Goal: Information Seeking & Learning: Learn about a topic

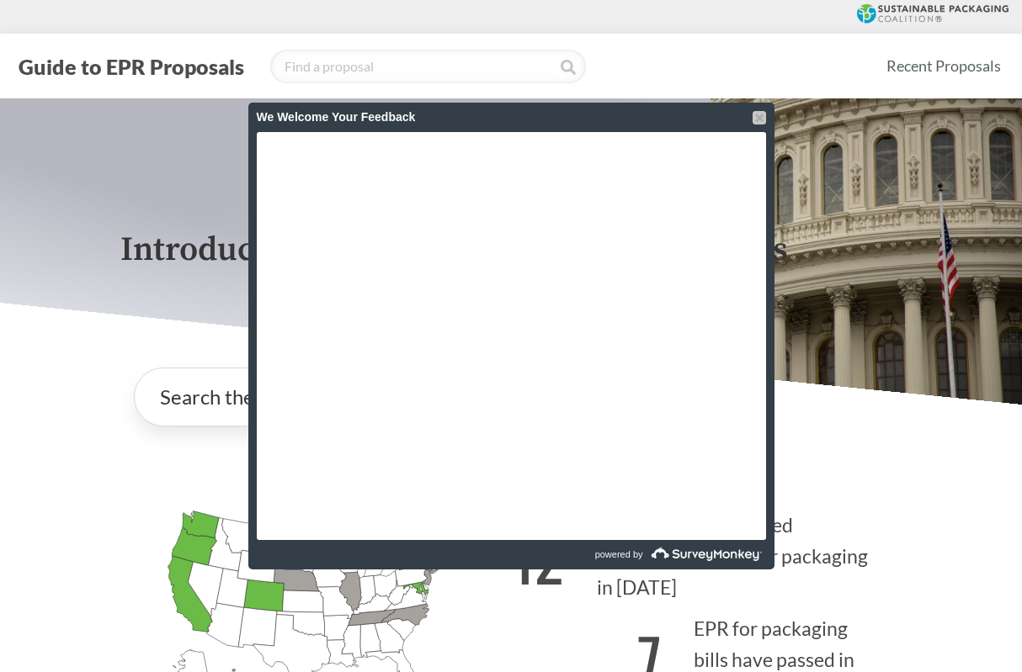
click at [762, 121] on div at bounding box center [758, 117] width 13 height 13
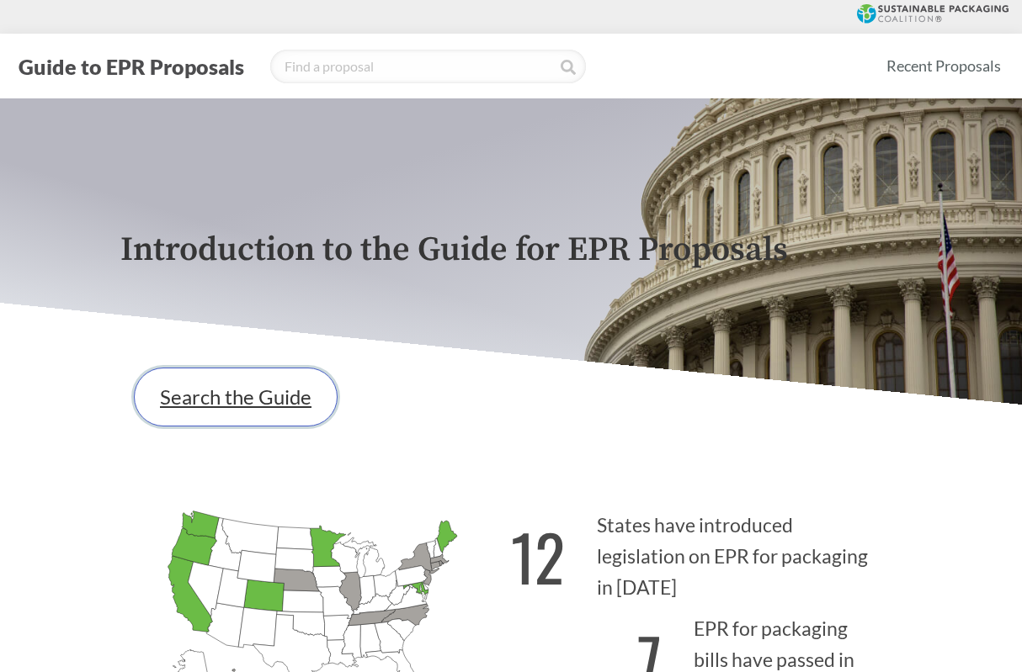
click at [197, 405] on link "Search the Guide" at bounding box center [236, 397] width 204 height 59
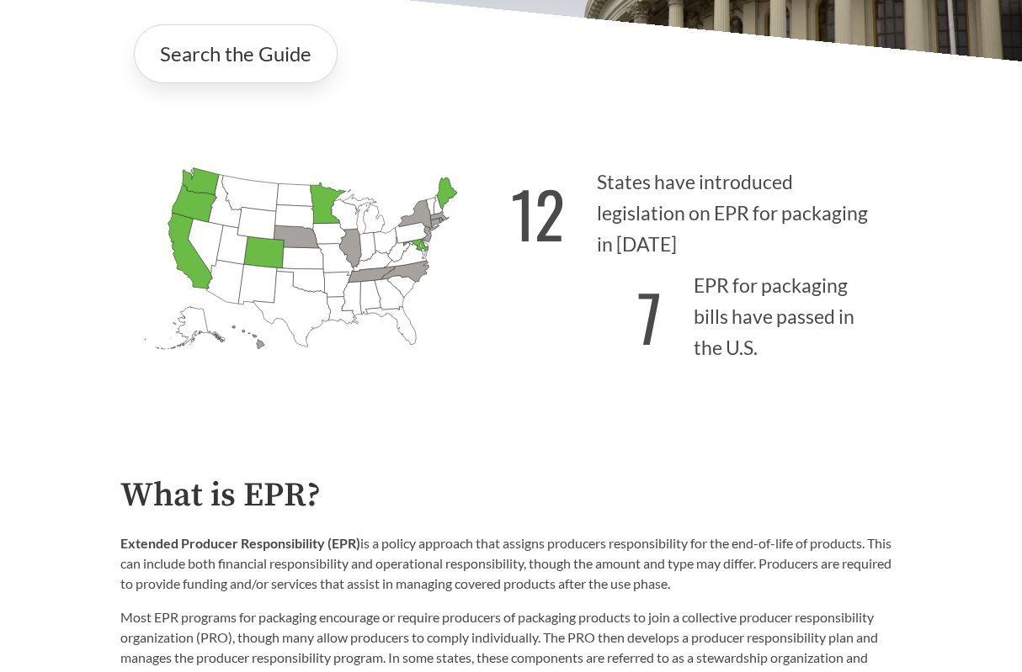
scroll to position [337, 0]
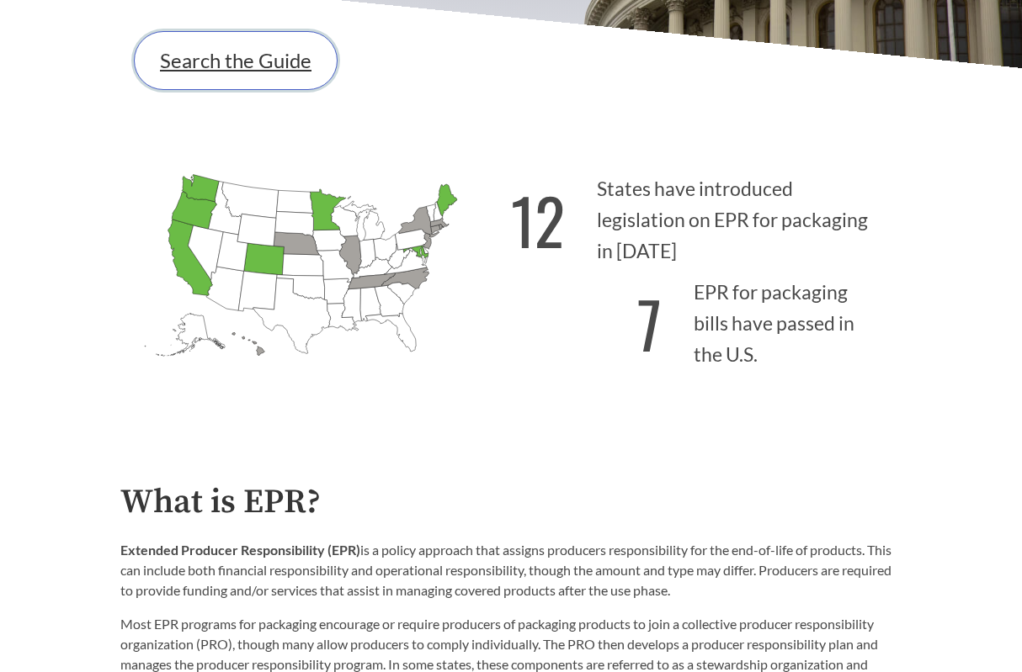
click at [187, 55] on link "Search the Guide" at bounding box center [236, 60] width 204 height 59
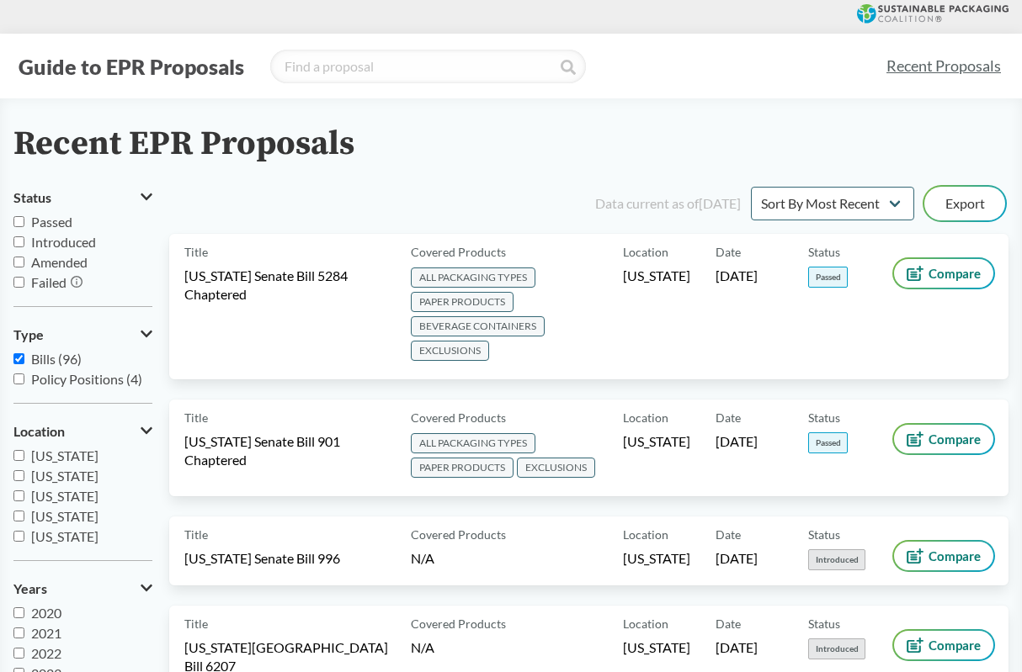
click at [19, 221] on input "Passed" at bounding box center [18, 221] width 11 height 11
checkbox input "true"
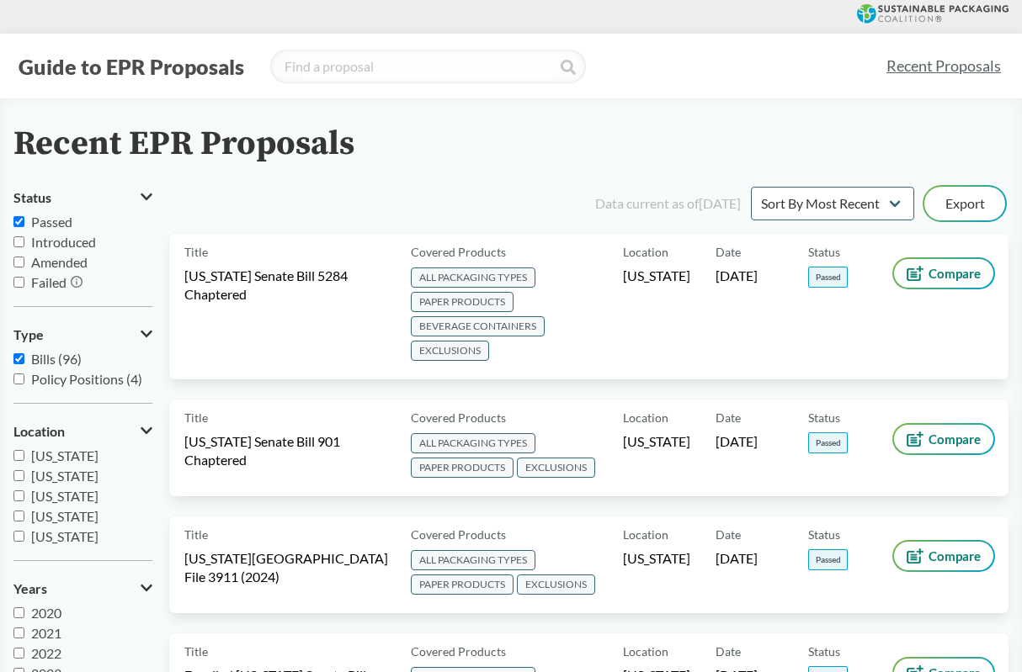
click at [21, 243] on input "Introduced" at bounding box center [18, 241] width 11 height 11
checkbox input "true"
click at [15, 263] on input "Amended" at bounding box center [18, 262] width 11 height 11
checkbox input "true"
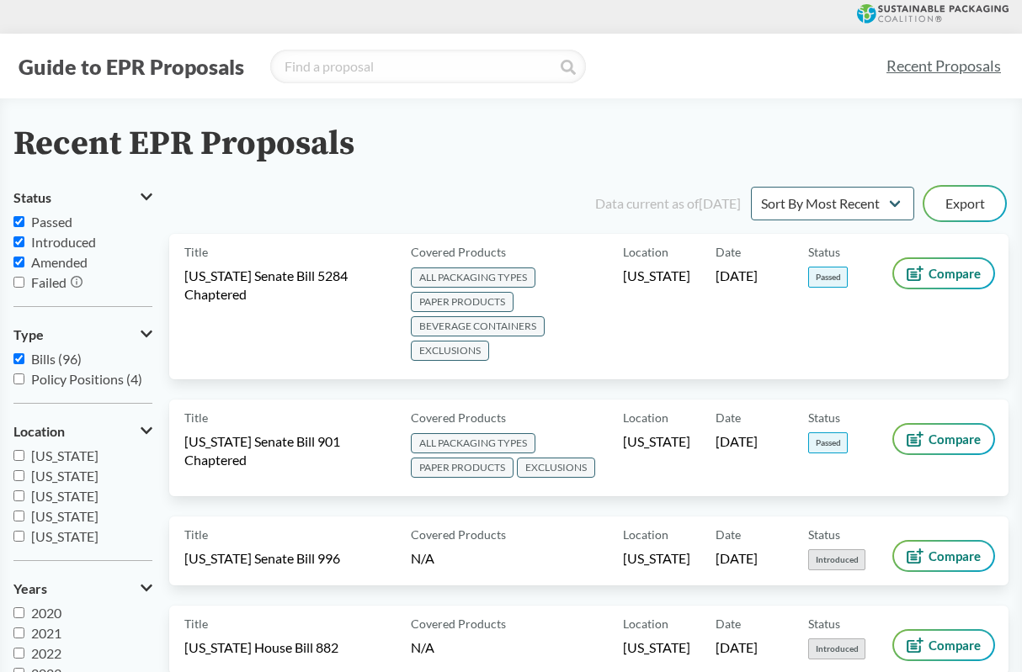
click at [693, 132] on div "Recent EPR Proposals" at bounding box center [510, 144] width 995 height 38
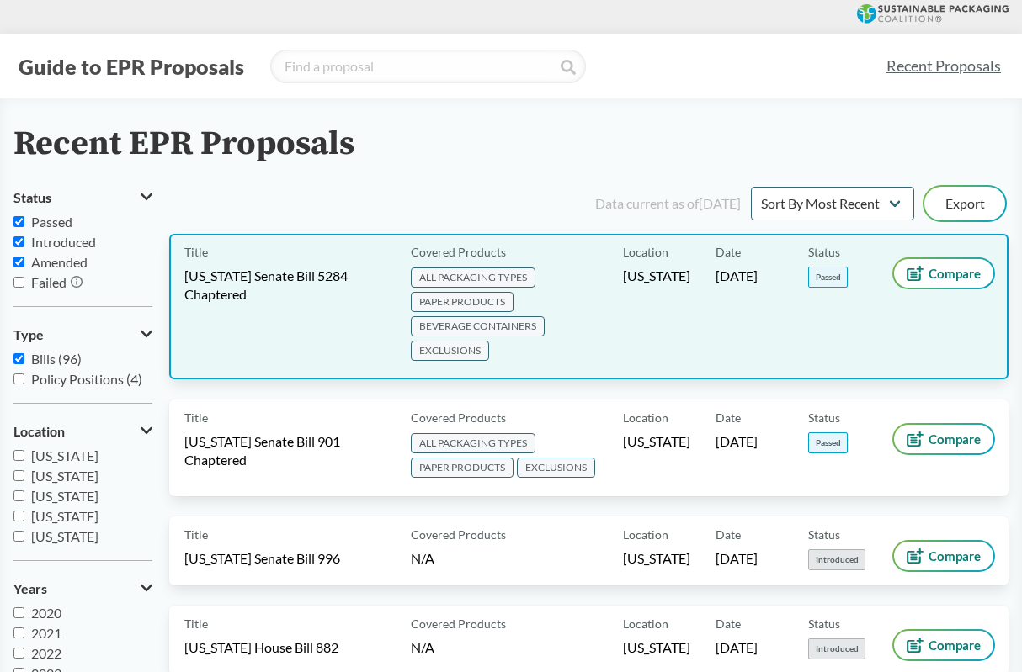
click at [234, 303] on span "[US_STATE] Senate Bill 5284 Chaptered" at bounding box center [287, 285] width 206 height 37
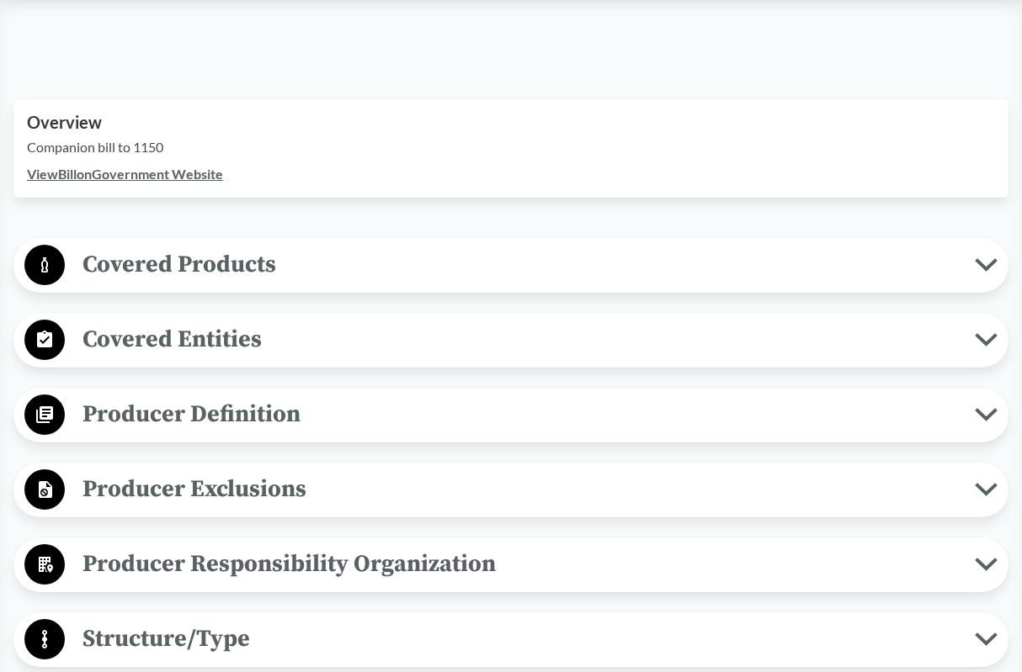
scroll to position [589, 0]
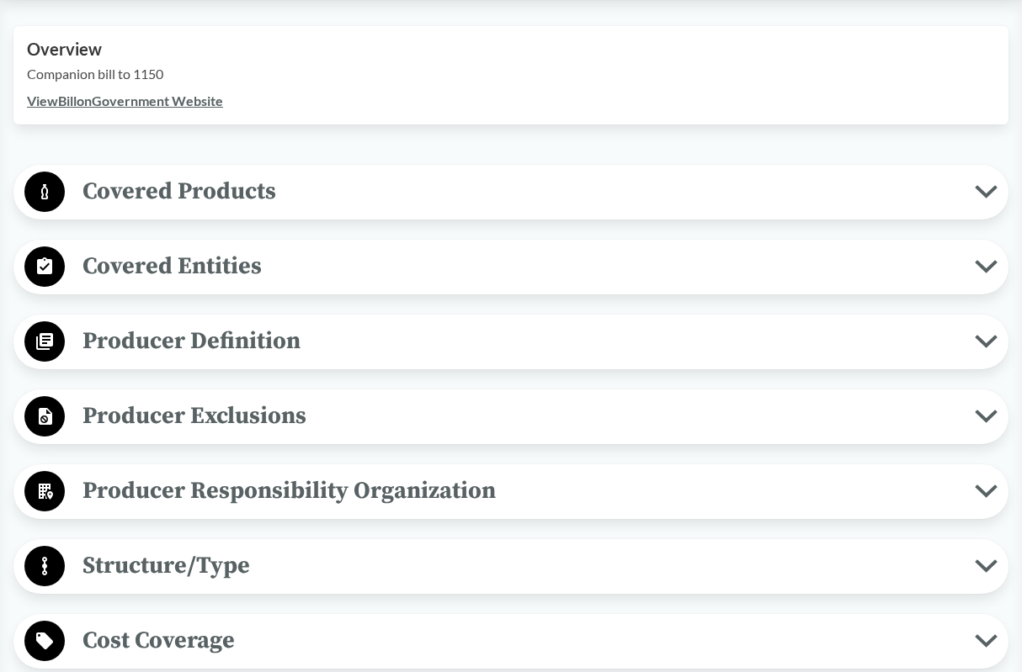
click at [981, 200] on button "Covered Products" at bounding box center [510, 192] width 983 height 43
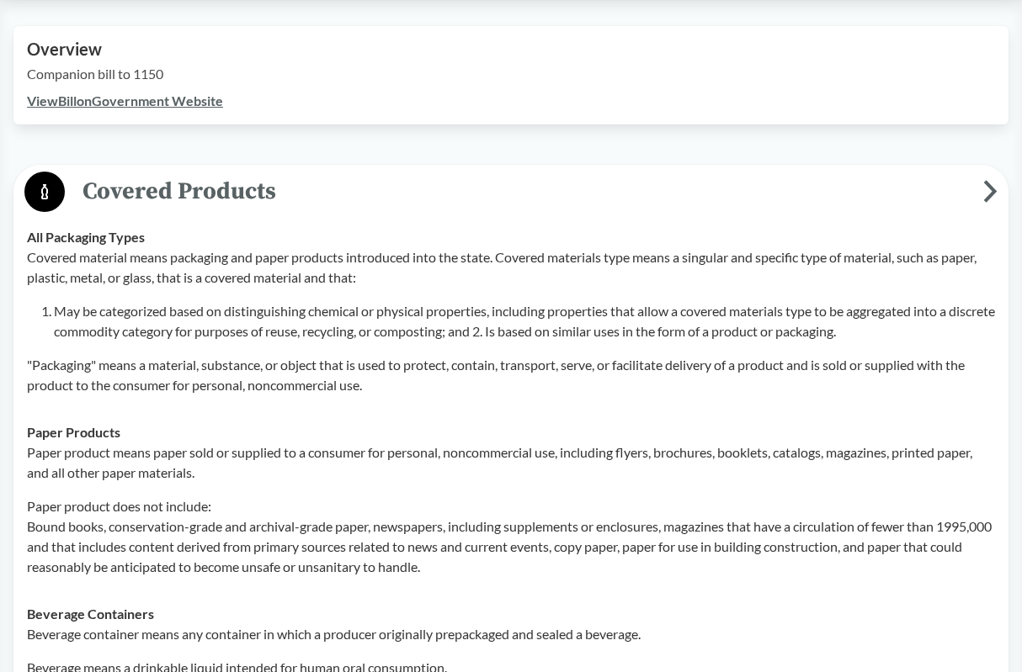
click at [998, 179] on button "Covered Products" at bounding box center [510, 192] width 983 height 43
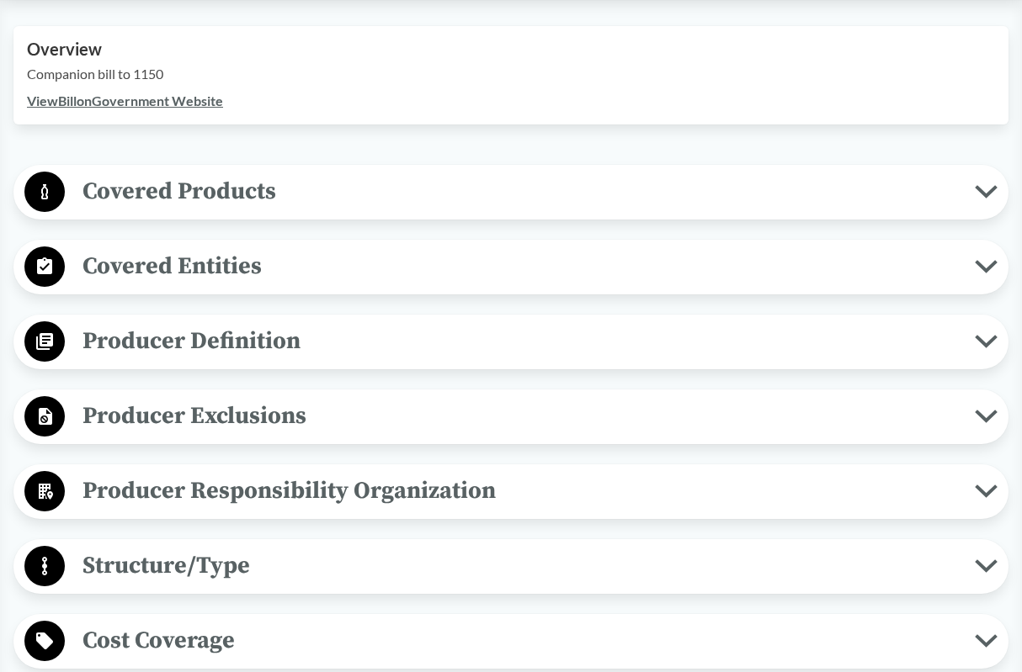
click at [985, 190] on icon at bounding box center [986, 191] width 23 height 13
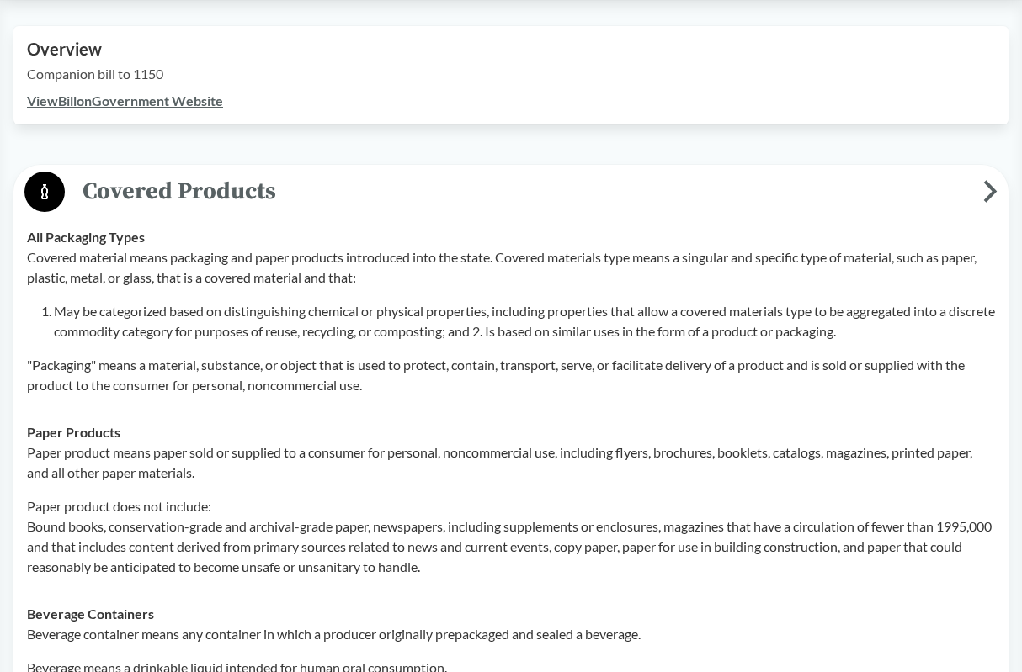
click at [985, 190] on icon at bounding box center [990, 191] width 14 height 23
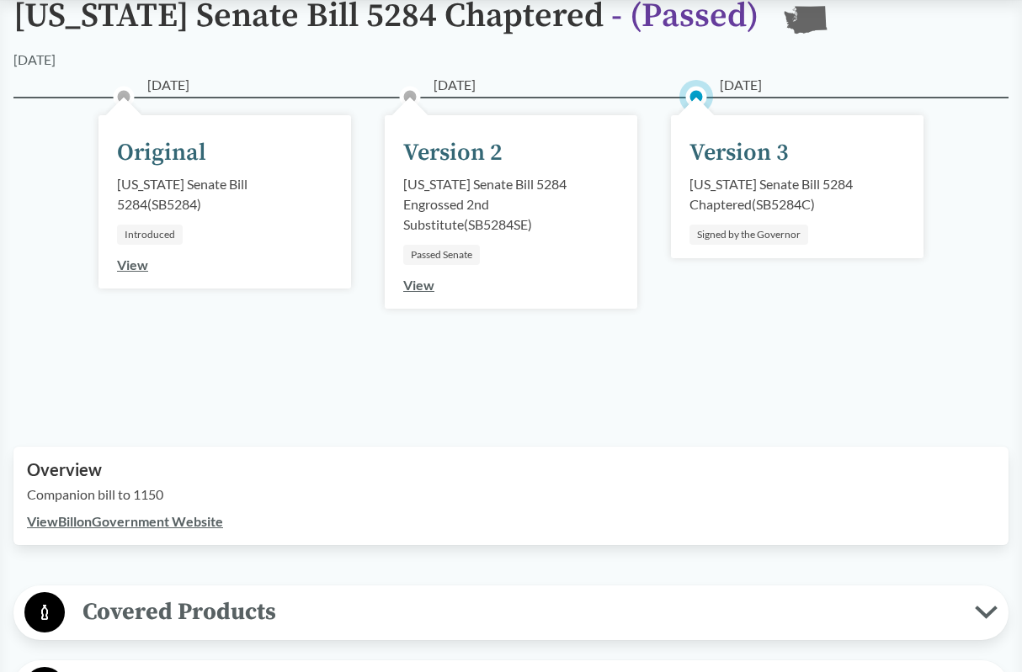
scroll to position [0, 0]
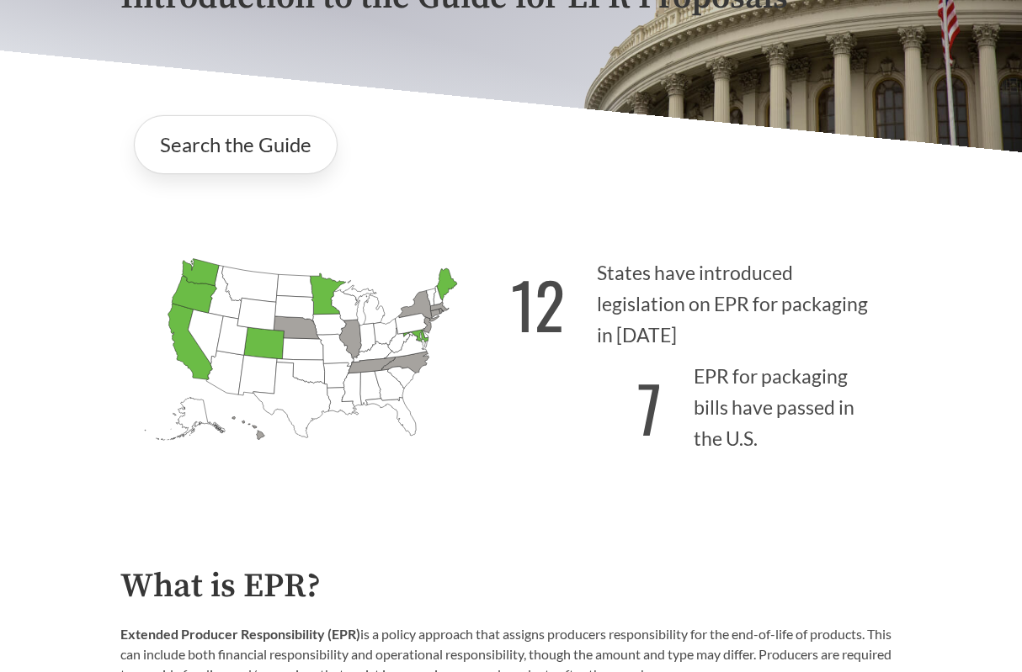
scroll to position [337, 0]
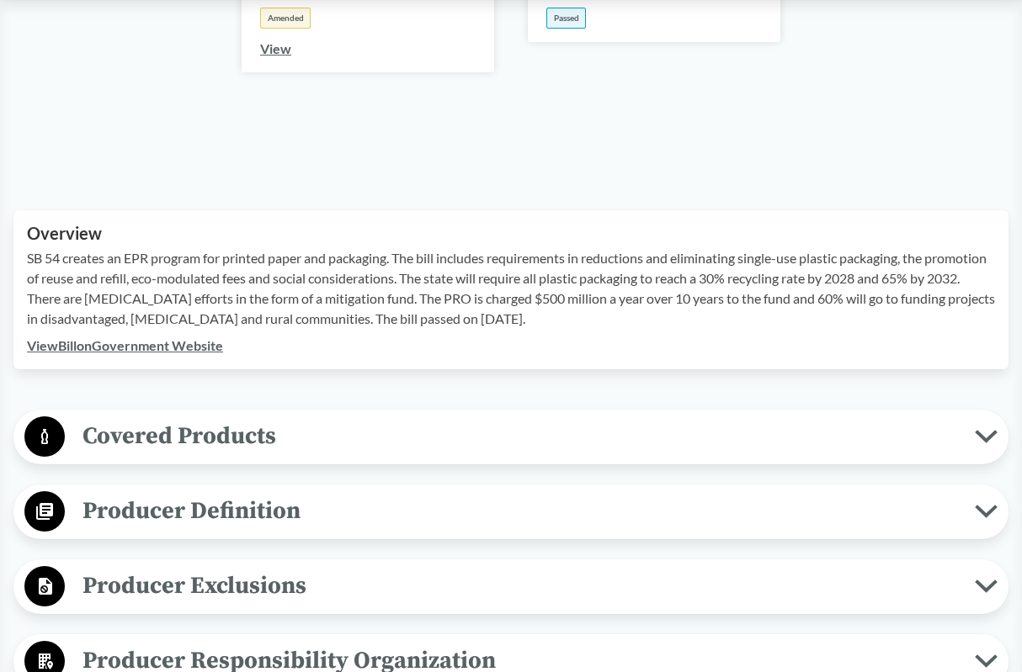
scroll to position [337, 0]
